Goal: Transaction & Acquisition: Purchase product/service

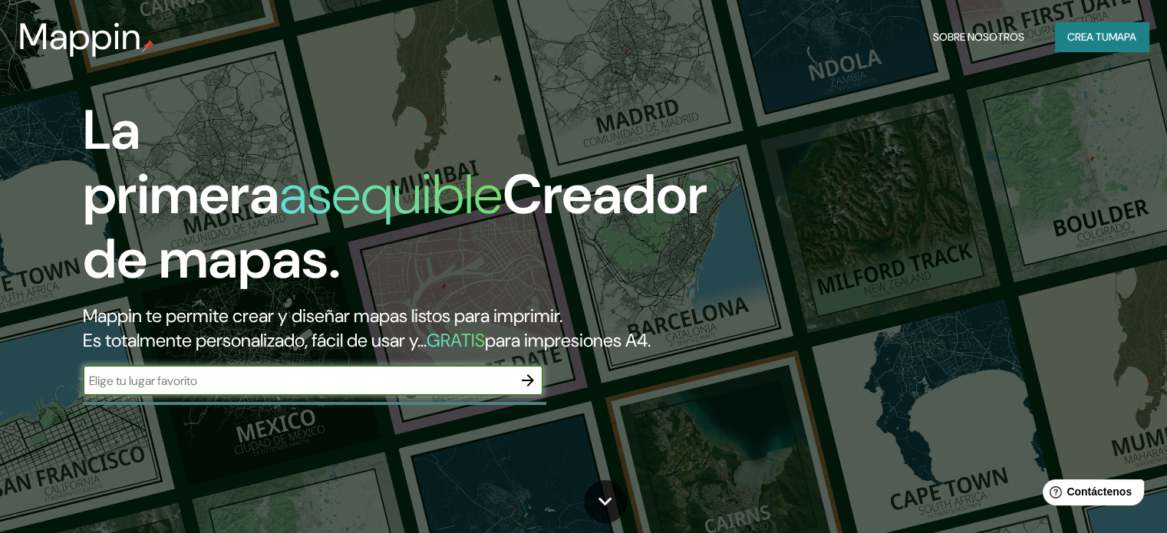
click at [1094, 38] on font "Crea tu" at bounding box center [1088, 37] width 41 height 14
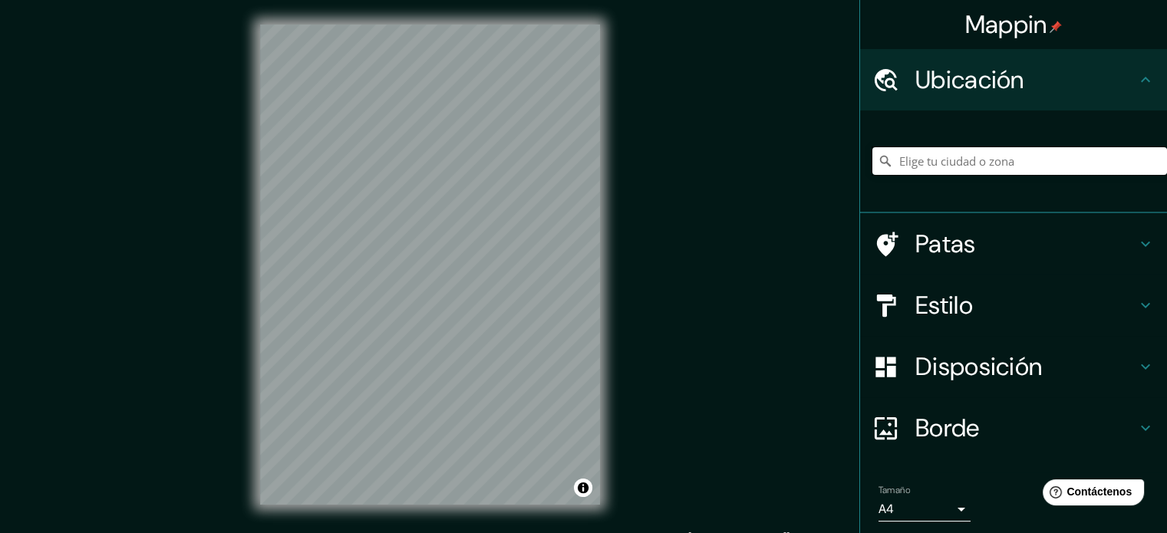
click at [978, 156] on input "Elige tu ciudad o zona" at bounding box center [1020, 161] width 295 height 28
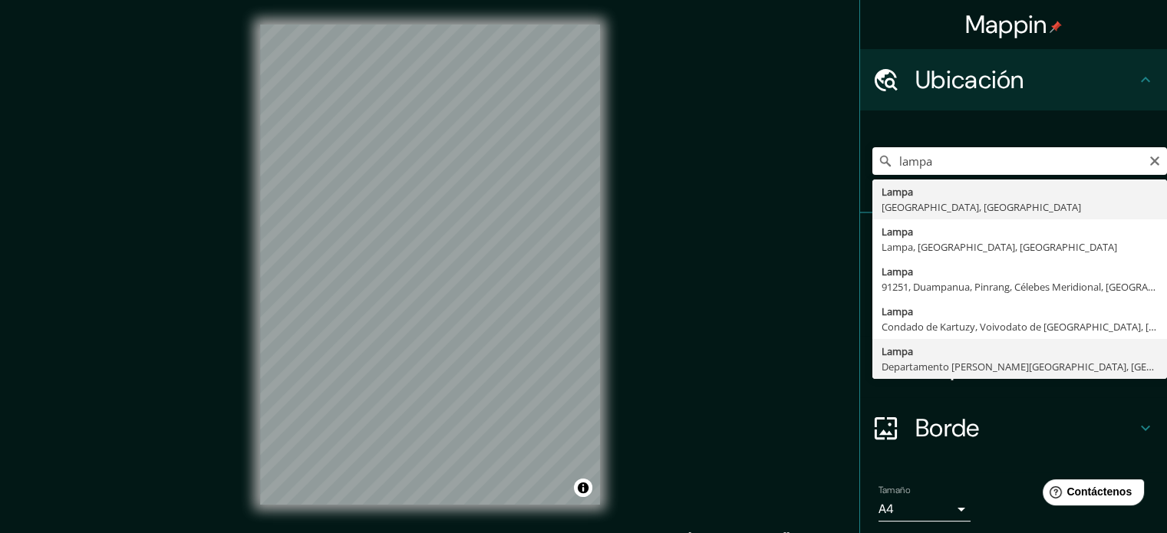
type input "Lampa, [GEOGRAPHIC_DATA][PERSON_NAME], [GEOGRAPHIC_DATA]"
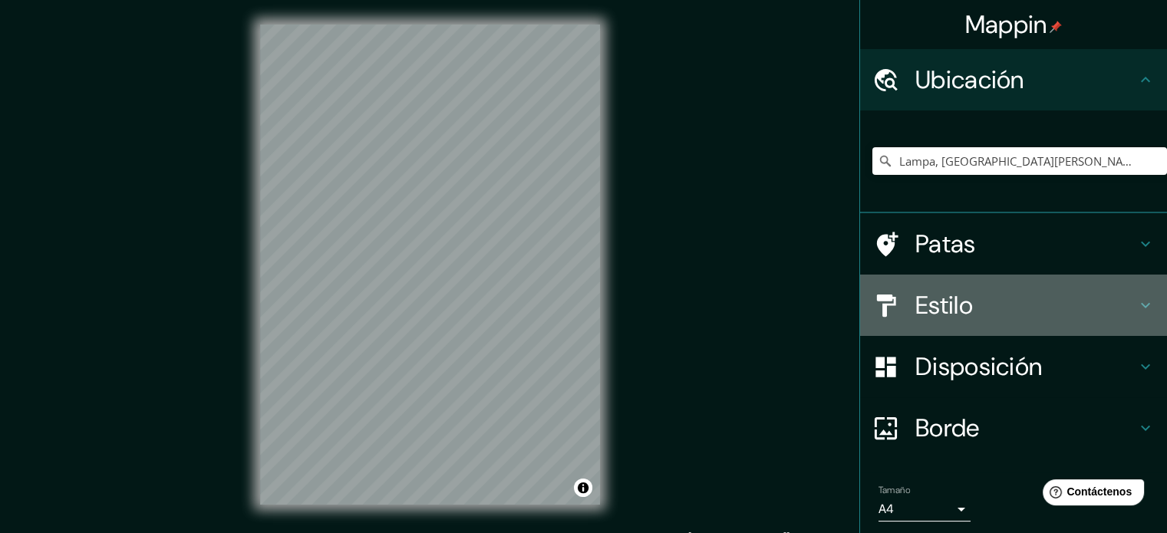
click at [951, 313] on font "Estilo" at bounding box center [945, 305] width 58 height 32
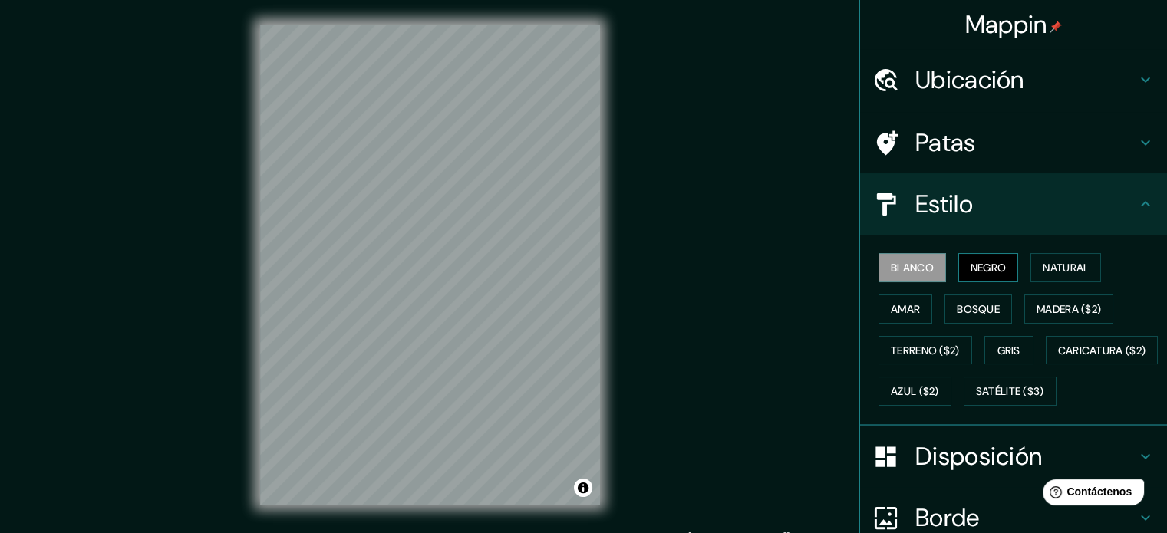
click at [971, 262] on font "Negro" at bounding box center [989, 268] width 36 height 14
click at [1051, 263] on font "Natural" at bounding box center [1066, 268] width 46 height 14
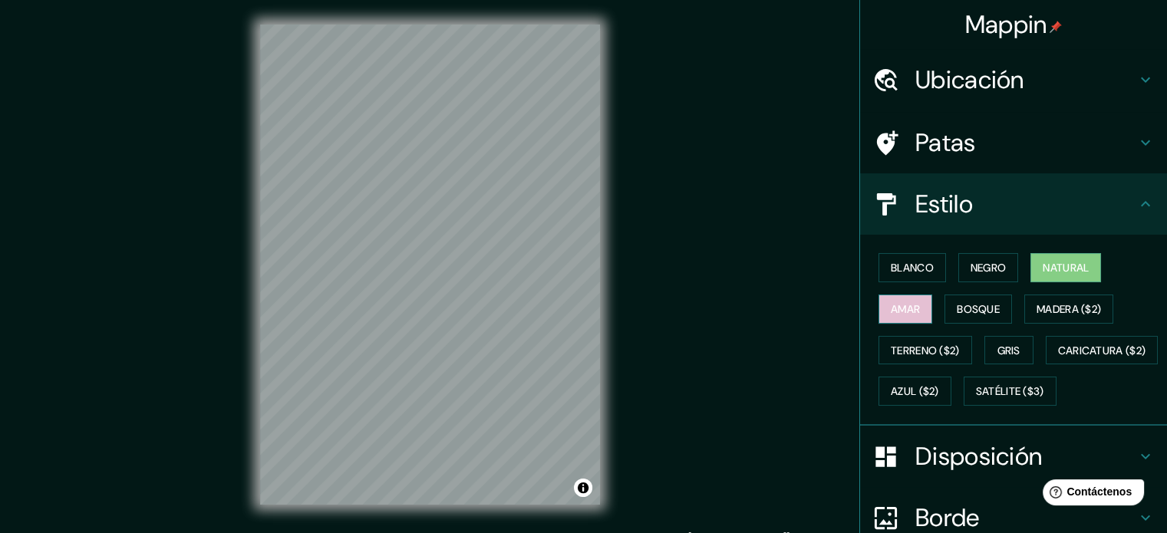
click at [913, 305] on button "Amar" at bounding box center [906, 309] width 54 height 29
click at [957, 305] on font "Bosque" at bounding box center [978, 309] width 43 height 14
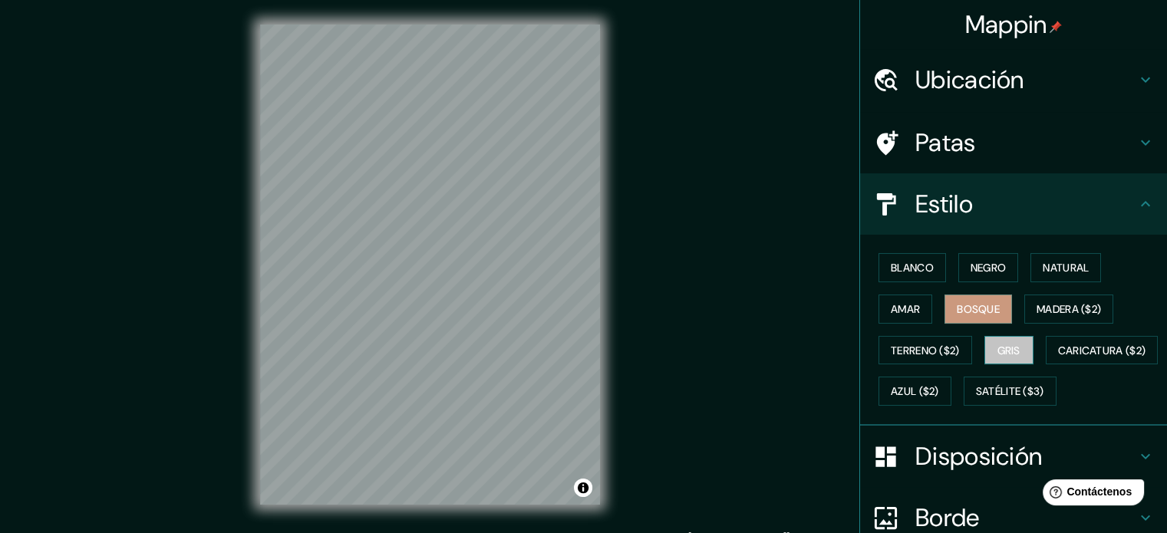
click at [1001, 341] on font "Gris" at bounding box center [1009, 351] width 23 height 20
click at [597, 23] on div "© Mapbox © OpenStreetMap Improve this map" at bounding box center [430, 265] width 389 height 530
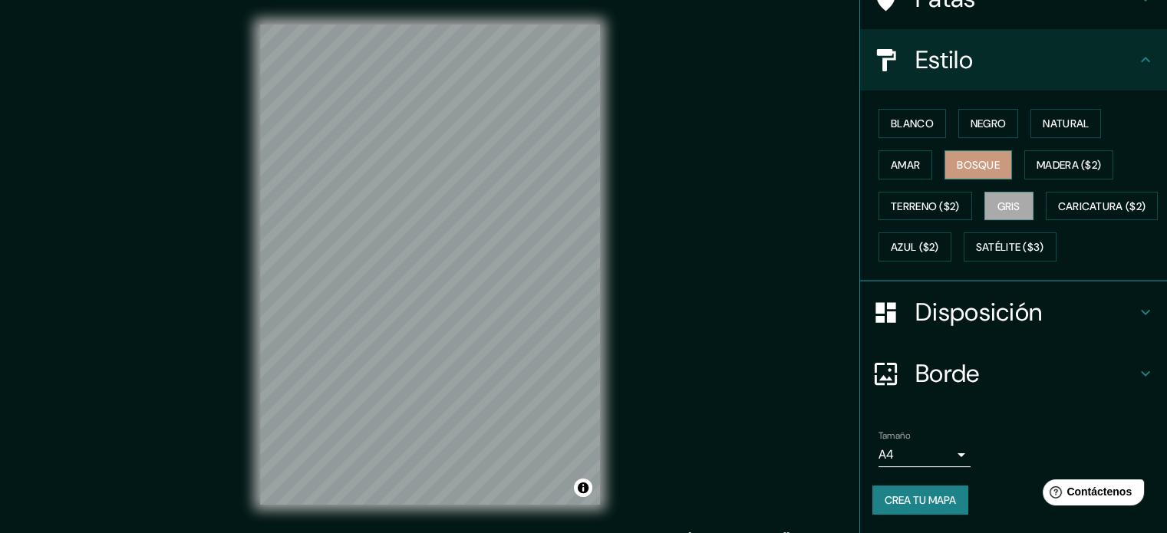
scroll to position [181, 0]
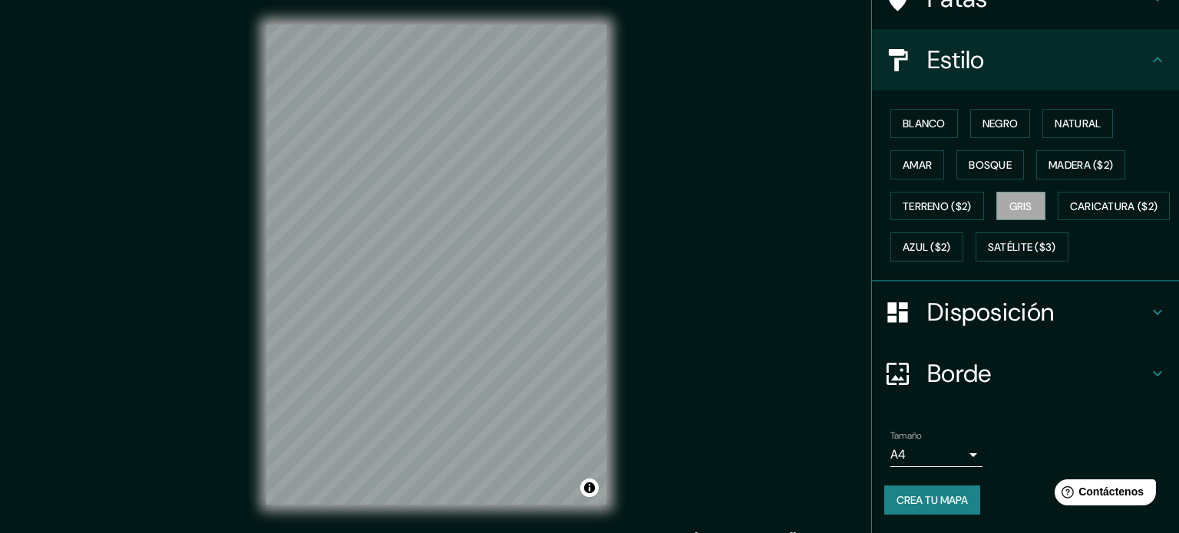
click at [936, 459] on body "Mappin Ubicación Lampa, [GEOGRAPHIC_DATA][PERSON_NAME], [GEOGRAPHIC_DATA] Patas…" at bounding box center [589, 266] width 1179 height 533
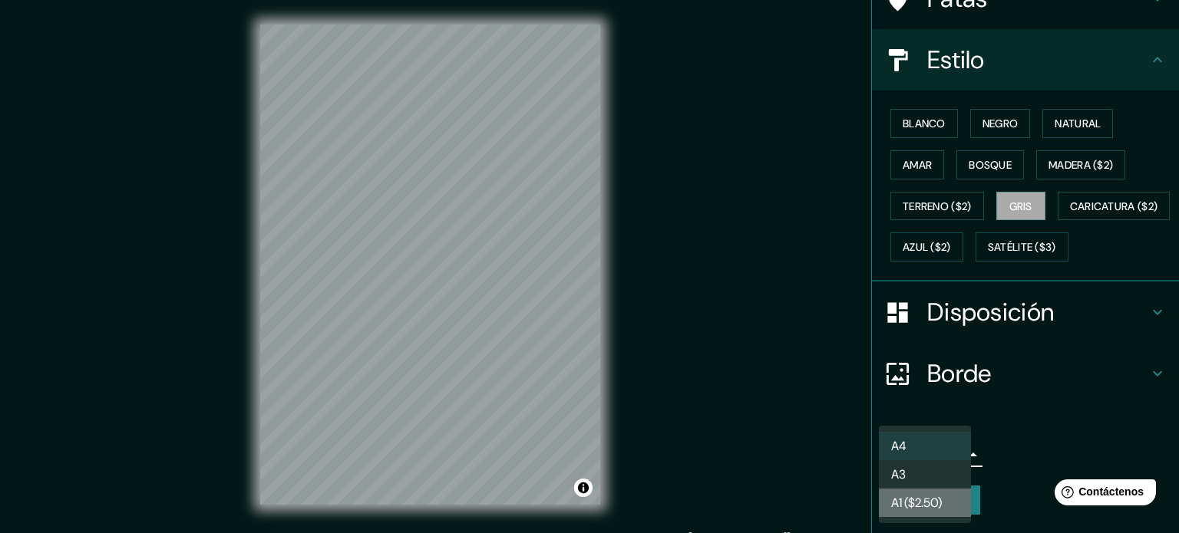
click at [933, 498] on font "A1 ($2.50)" at bounding box center [916, 503] width 51 height 16
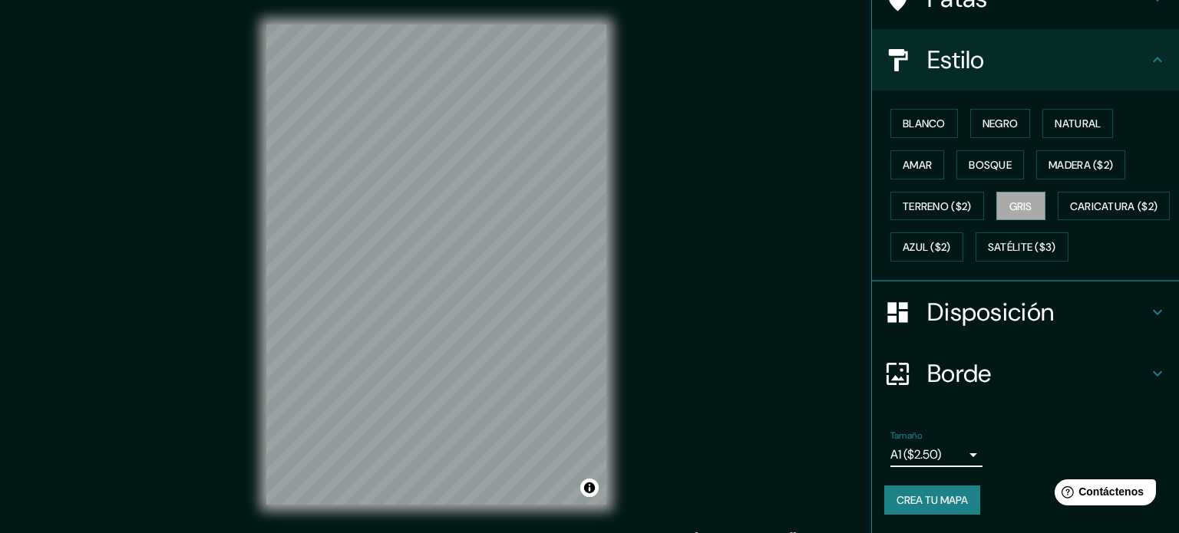
click at [893, 447] on body "Mappin Ubicación Lampa, [GEOGRAPHIC_DATA][PERSON_NAME], [GEOGRAPHIC_DATA] Patas…" at bounding box center [589, 266] width 1179 height 533
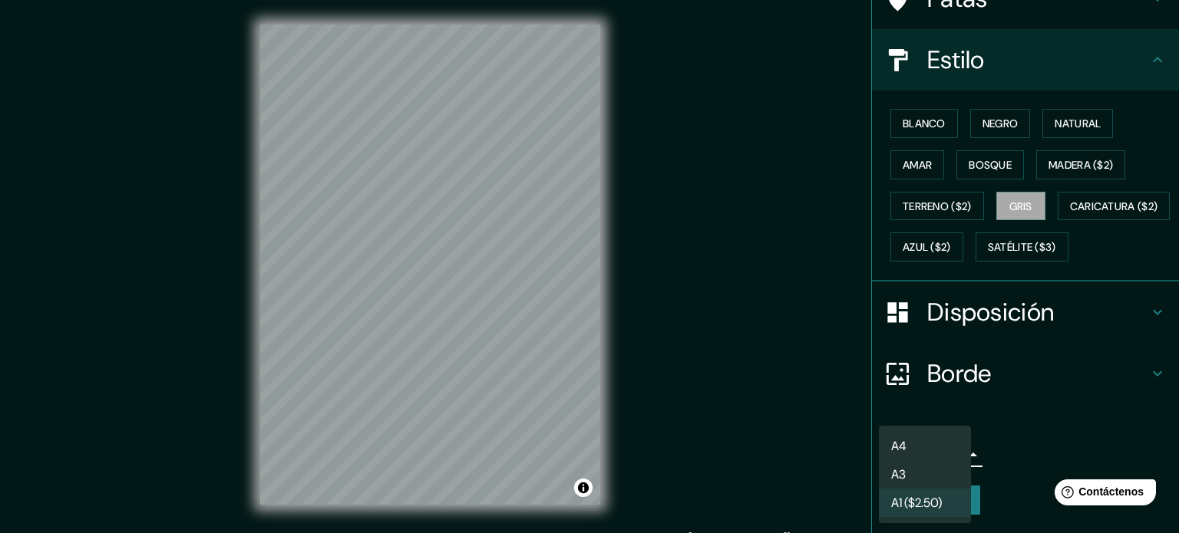
click at [909, 472] on li "A3" at bounding box center [925, 475] width 92 height 28
type input "a4"
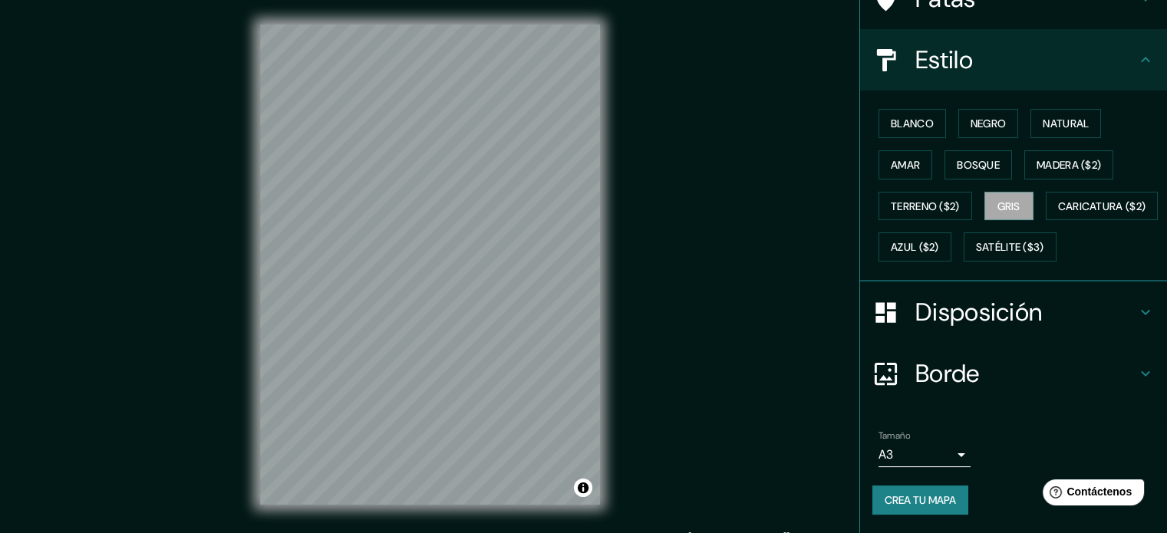
click at [257, 502] on div "© Mapbox © OpenStreetMap Improve this map" at bounding box center [430, 265] width 389 height 530
click at [596, 24] on div "© Mapbox © OpenStreetMap Improve this map" at bounding box center [430, 265] width 389 height 530
